Goal: Information Seeking & Learning: Learn about a topic

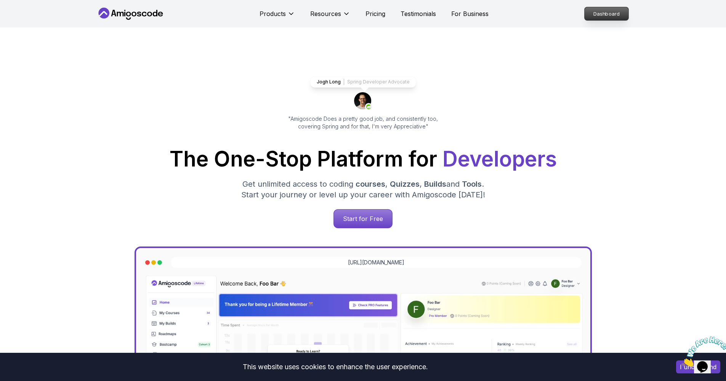
click at [608, 16] on p "Dashboard" at bounding box center [607, 13] width 44 height 13
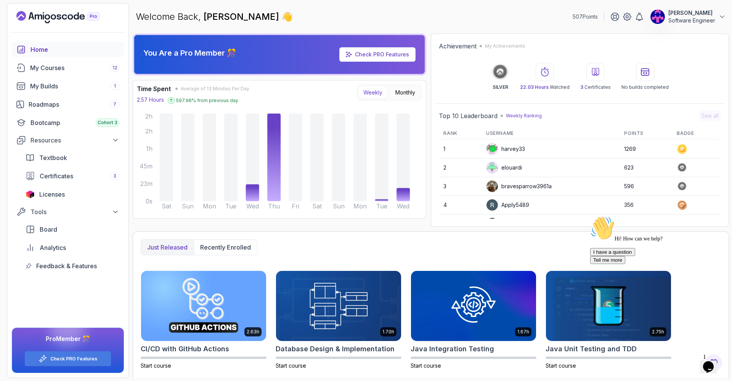
click at [393, 50] on link "Check PRO Features" at bounding box center [377, 54] width 76 height 14
click at [48, 106] on div "Roadmaps 7" at bounding box center [74, 104] width 91 height 9
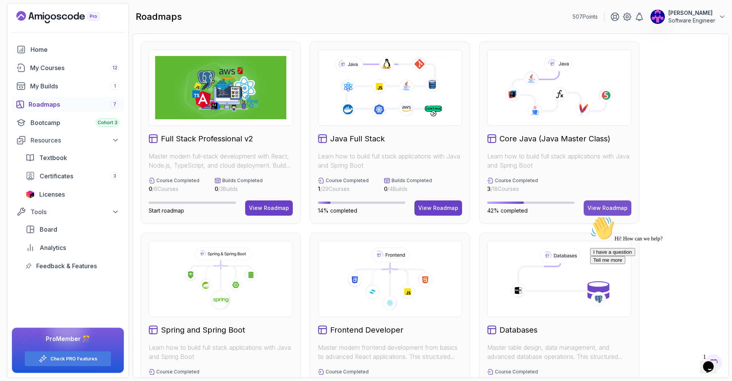
click at [620, 210] on div "View Roadmap" at bounding box center [607, 208] width 40 height 8
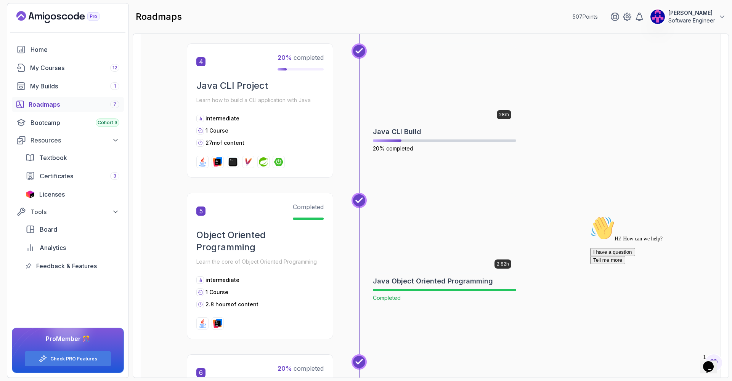
scroll to position [694, 0]
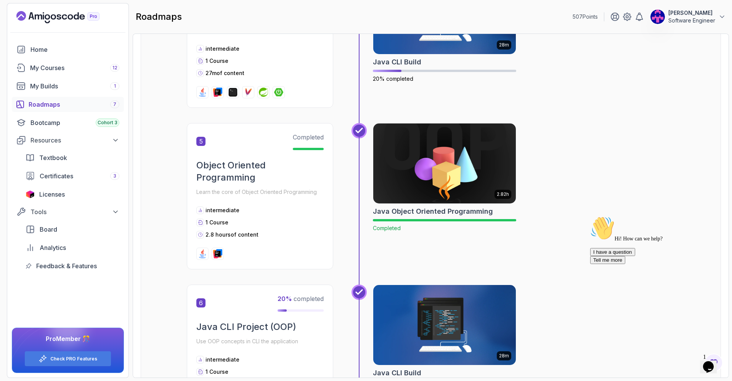
click at [448, 168] on img at bounding box center [445, 164] width 150 height 84
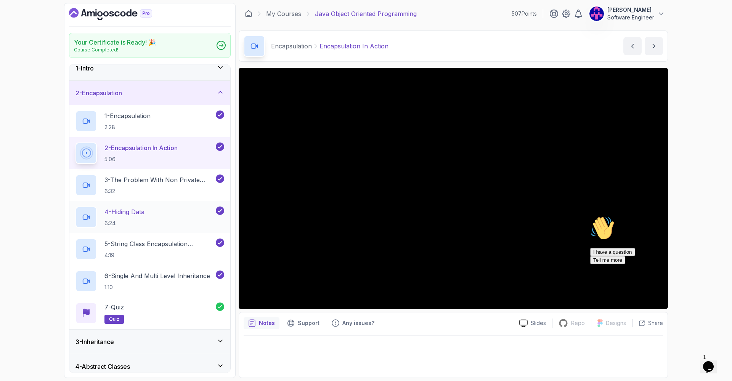
scroll to position [92, 0]
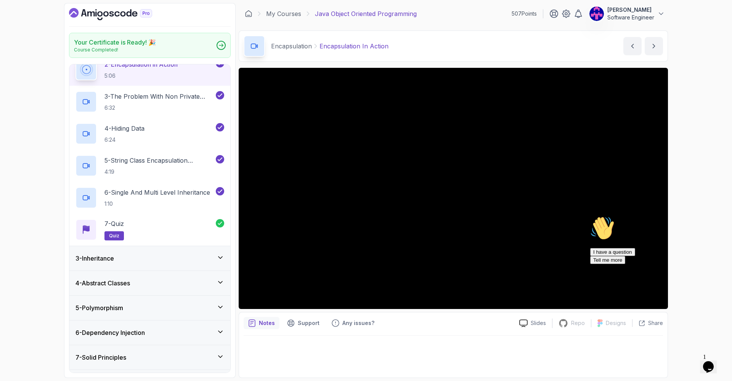
click at [133, 264] on div "3 - Inheritance" at bounding box center [149, 258] width 161 height 24
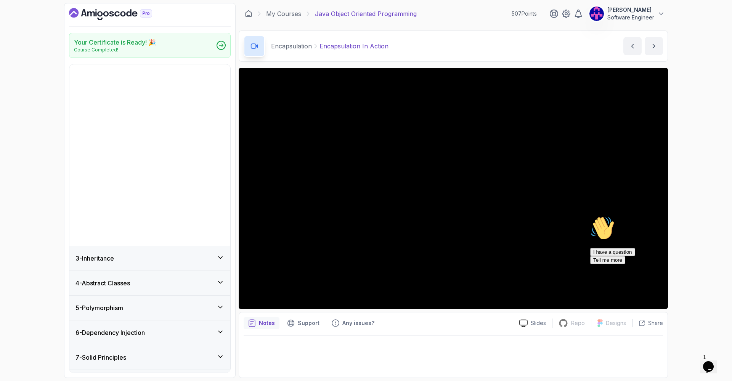
scroll to position [0, 0]
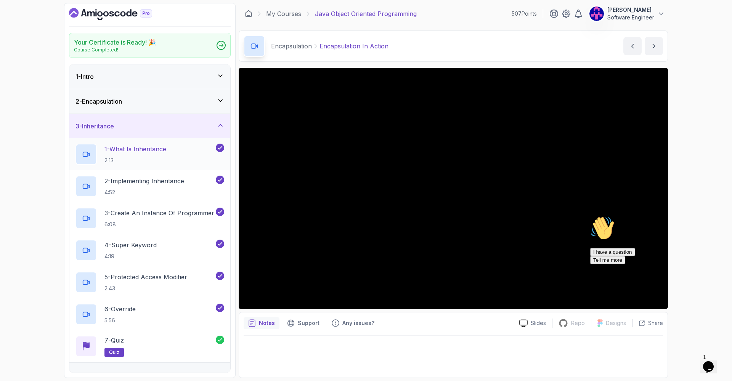
click at [181, 167] on div "1 - What Is Inheritance 2:13" at bounding box center [149, 154] width 161 height 32
click at [183, 160] on div "1 - What Is Inheritance 2:13" at bounding box center [144, 154] width 139 height 21
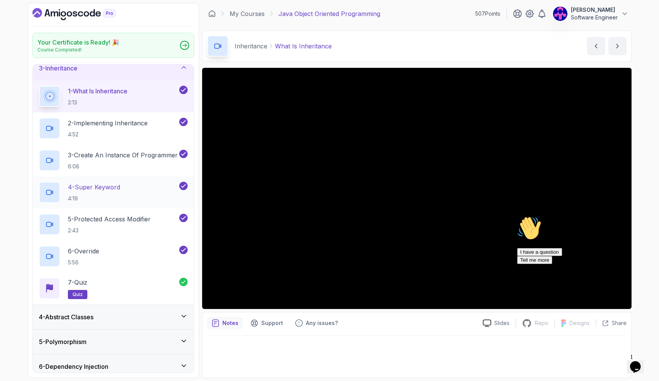
scroll to position [40, 0]
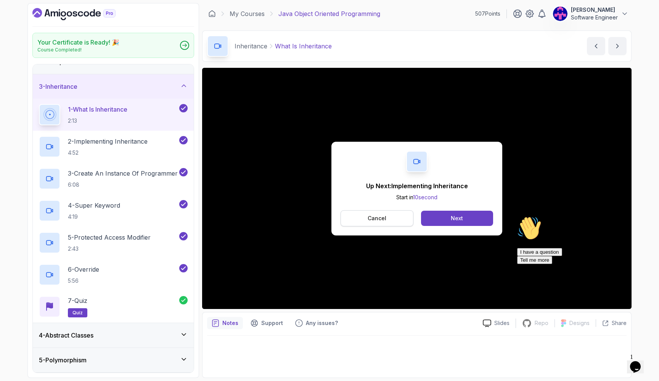
click at [382, 212] on button "Cancel" at bounding box center [376, 218] width 73 height 16
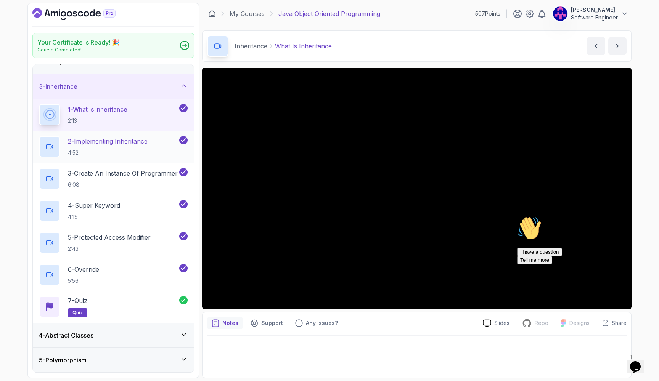
click at [146, 154] on p "4:52" at bounding box center [108, 153] width 80 height 8
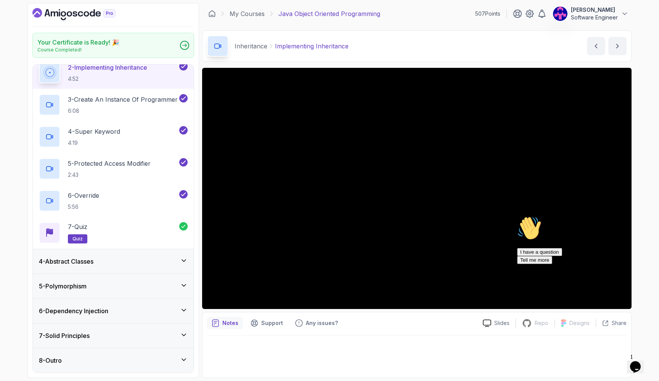
click at [517, 216] on icon "Chat attention grabber" at bounding box center [517, 216] width 0 height 0
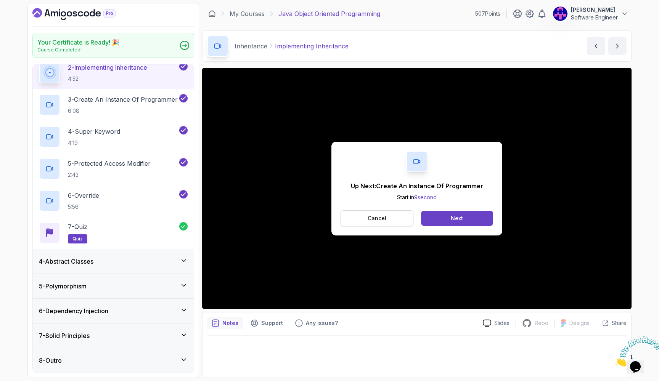
click at [370, 219] on p "Cancel" at bounding box center [376, 219] width 19 height 8
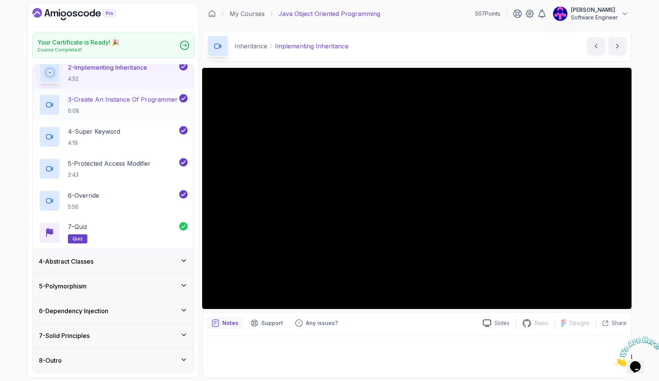
click at [173, 111] on p "6:08" at bounding box center [123, 111] width 110 height 8
